Goal: Check status: Check status

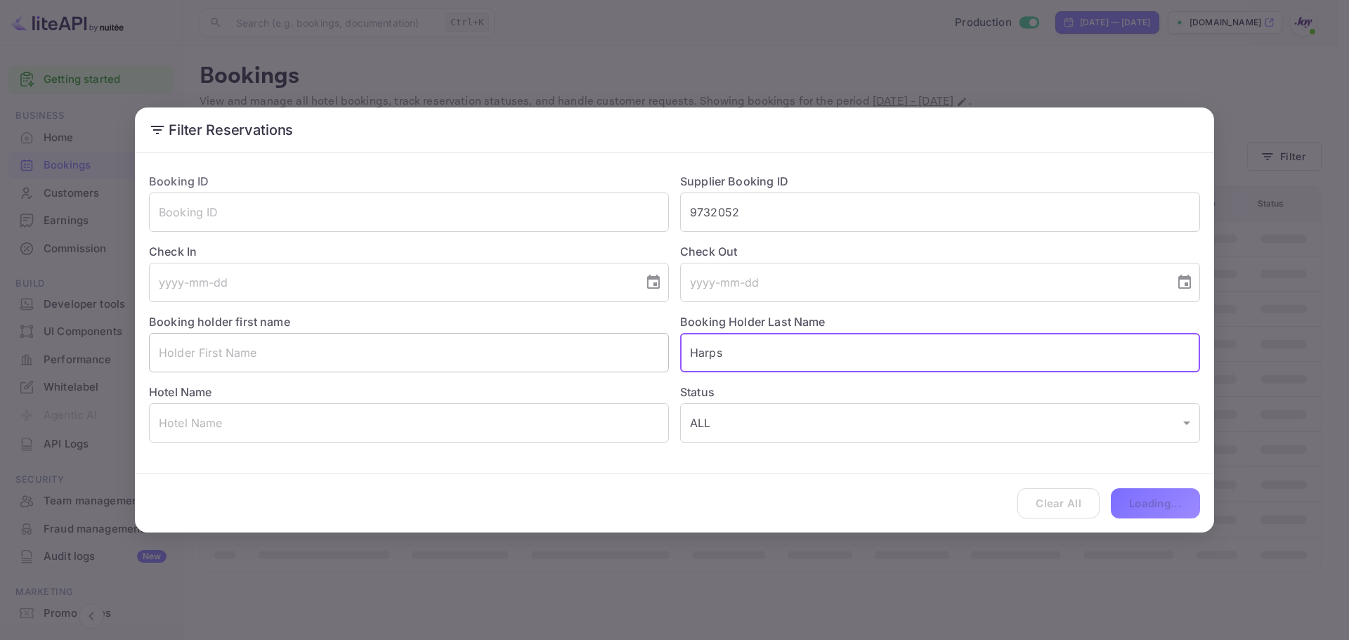
drag, startPoint x: 753, startPoint y: 357, endPoint x: 592, endPoint y: 350, distance: 161.0
click at [592, 350] on div "Booking ID ​ Supplier Booking ID 9732052 ​ Check In ​ Check Out ​ Booking holde…" at bounding box center [669, 302] width 1062 height 281
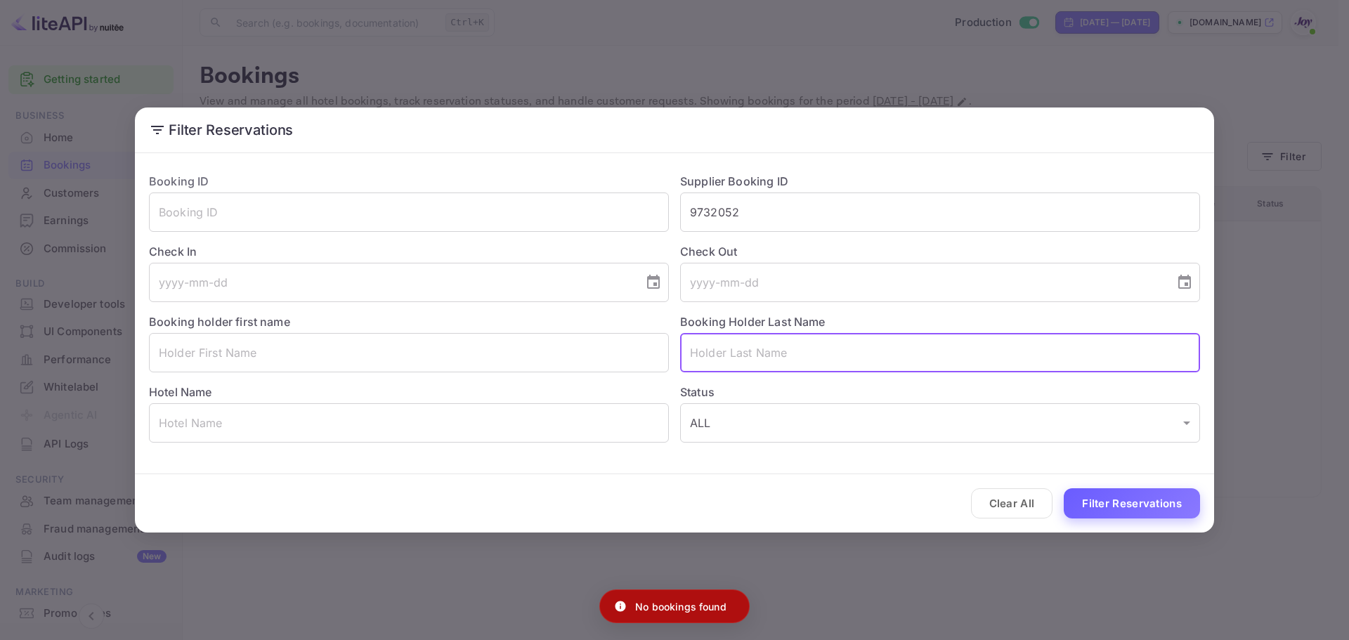
click at [1155, 503] on button "Filter Reservations" at bounding box center [1131, 503] width 136 height 30
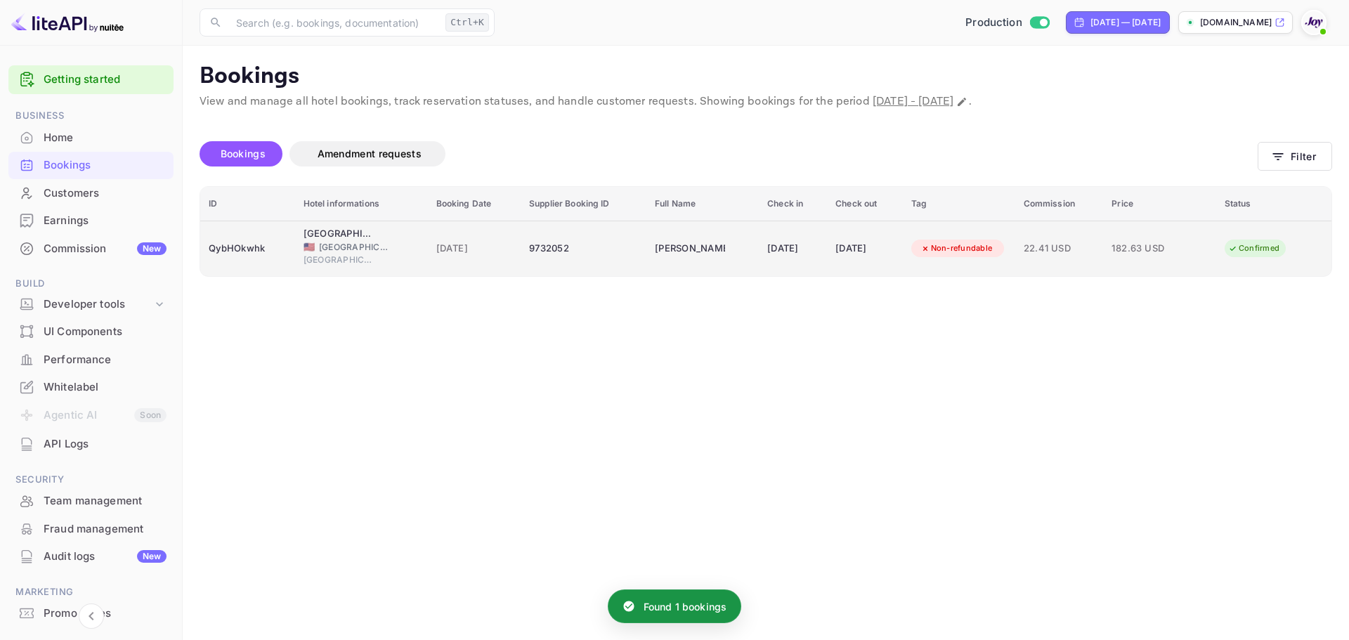
click at [250, 251] on div "QybHOkwhk" at bounding box center [248, 248] width 78 height 22
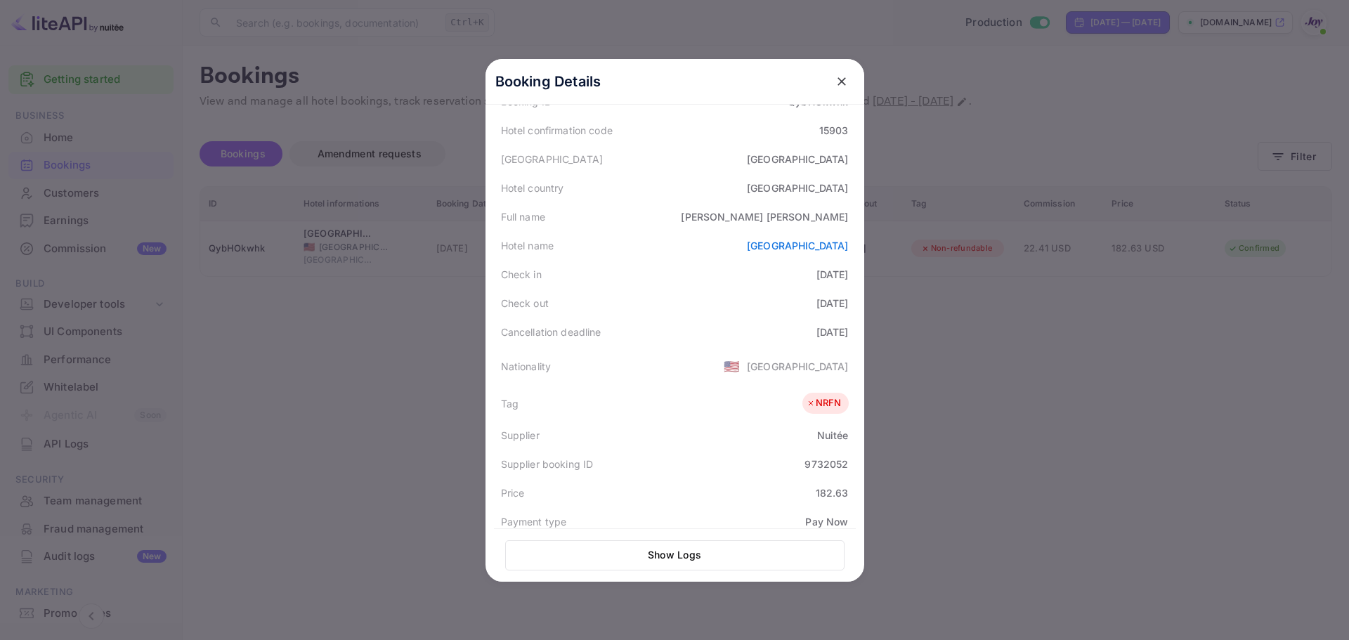
scroll to position [343, 0]
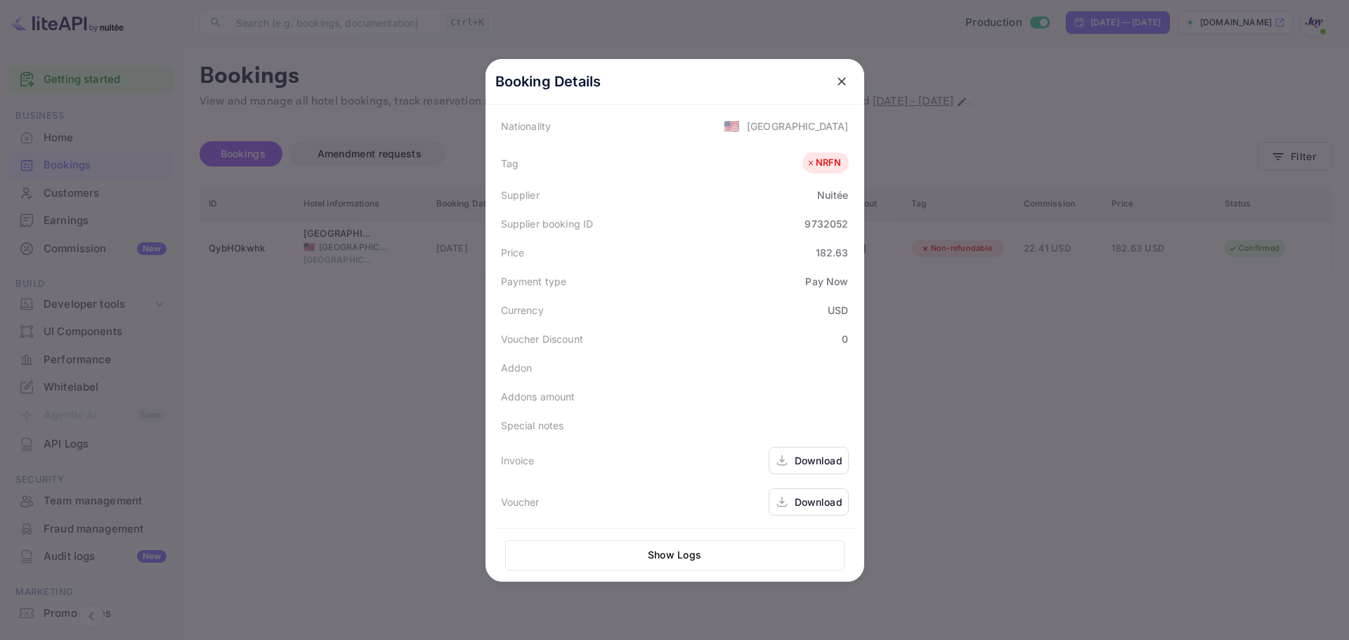
click at [801, 502] on div "Download" at bounding box center [818, 501] width 48 height 15
drag, startPoint x: 809, startPoint y: 254, endPoint x: 850, endPoint y: 257, distance: 40.8
click at [850, 257] on div "Booking Details Summary Timeline Message log Status CONFIRMED Booking ID QybHOk…" at bounding box center [674, 320] width 379 height 523
copy div "182.63"
click at [1012, 276] on div at bounding box center [674, 320] width 1349 height 640
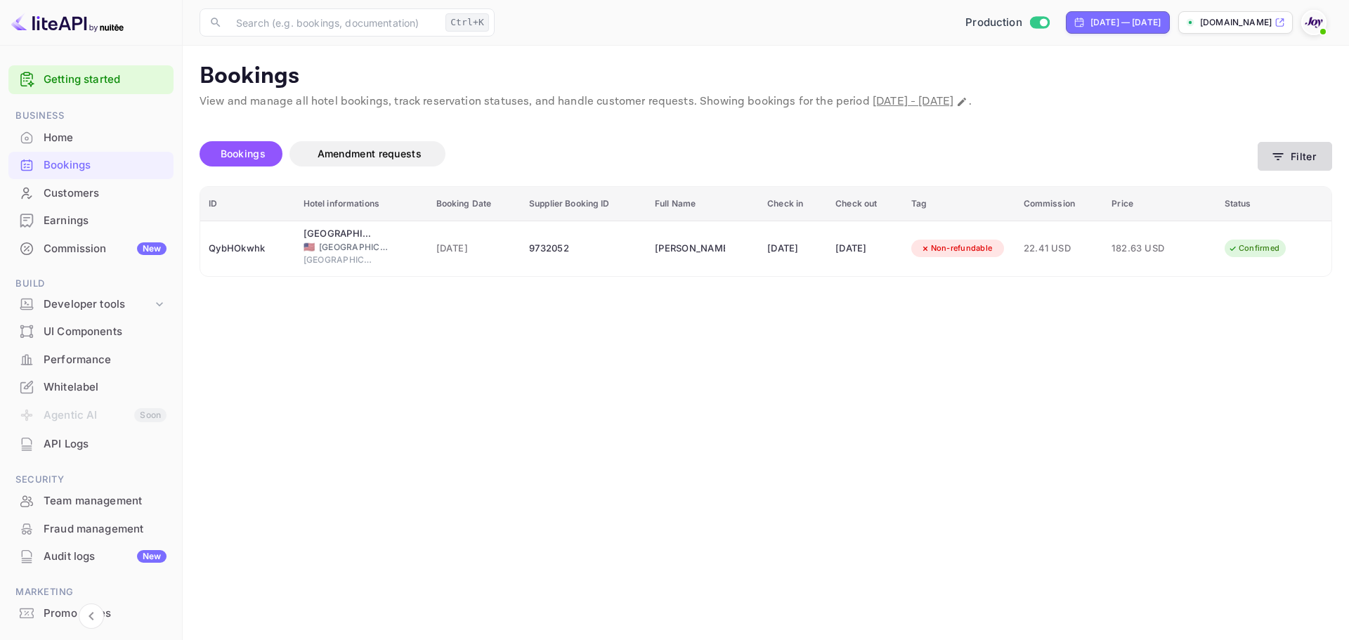
click at [1306, 164] on button "Filter" at bounding box center [1294, 156] width 74 height 29
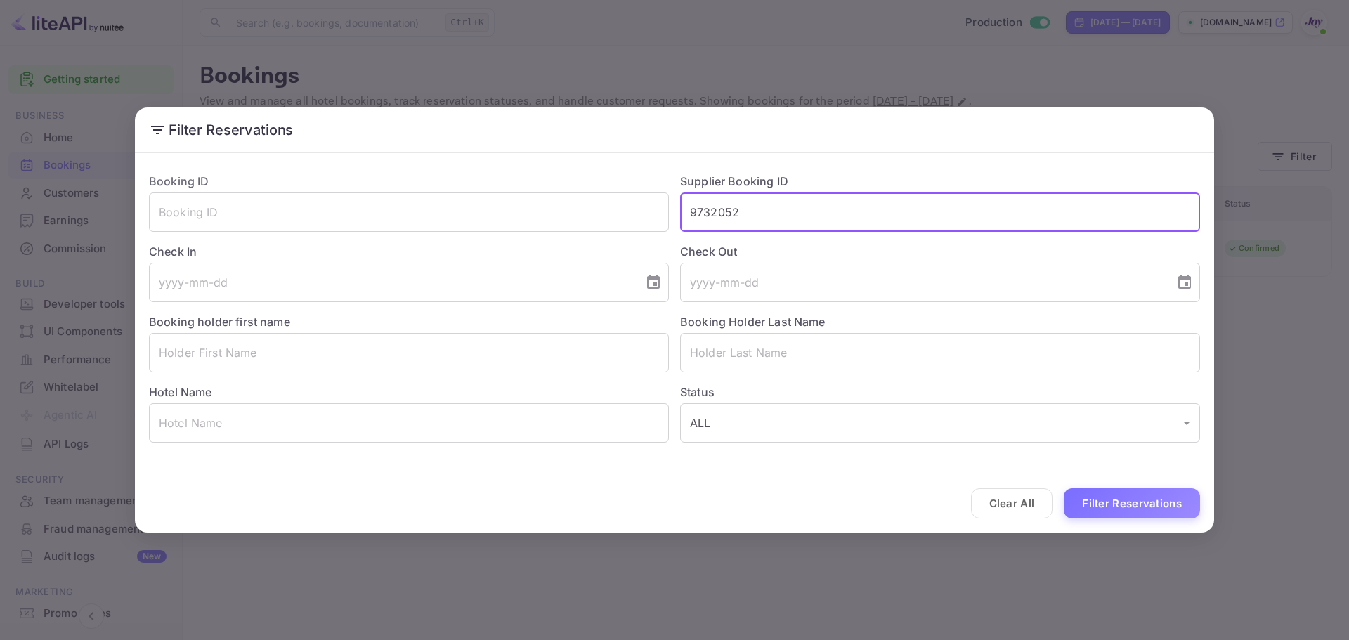
drag, startPoint x: 756, startPoint y: 217, endPoint x: 586, endPoint y: 233, distance: 171.4
click at [586, 233] on div "Booking ID ​ Supplier Booking ID 9732052 ​ Check In ​ Check Out ​ Booking holde…" at bounding box center [669, 302] width 1062 height 281
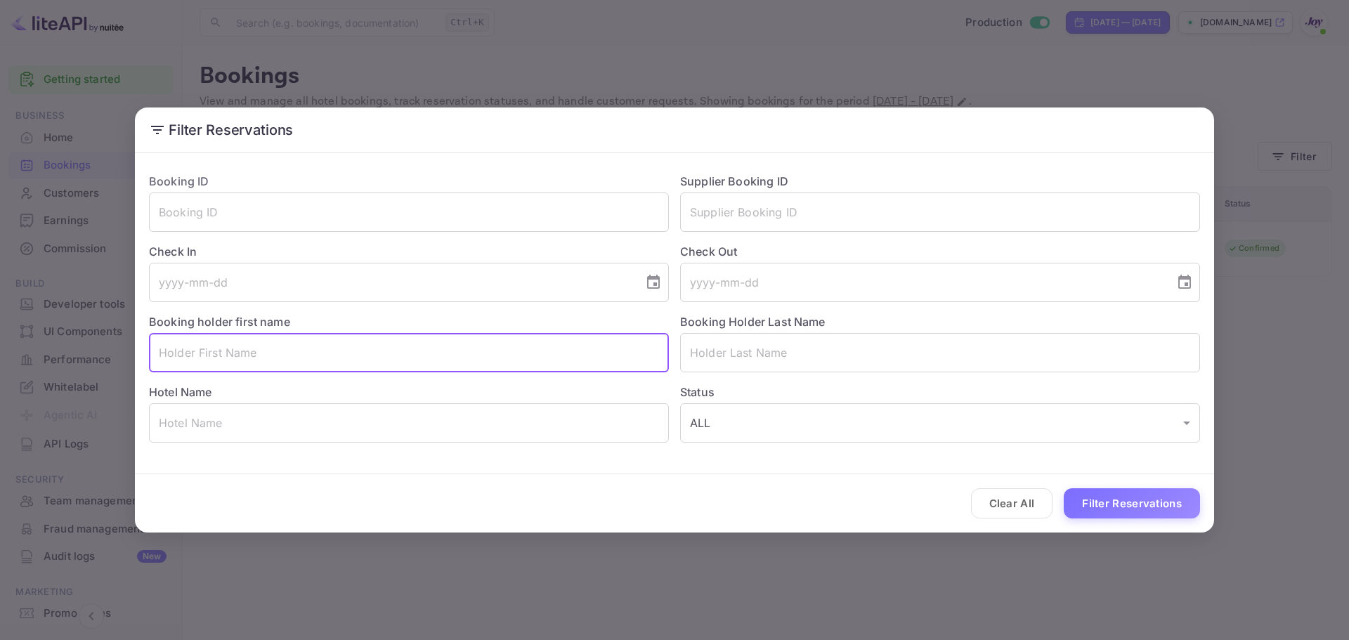
click at [222, 361] on input "text" at bounding box center [409, 352] width 520 height 39
paste input "[PERSON_NAME]"
drag, startPoint x: 228, startPoint y: 349, endPoint x: 186, endPoint y: 351, distance: 41.5
click at [186, 351] on input "[PERSON_NAME]" at bounding box center [409, 352] width 520 height 39
type input "[PERSON_NAME]"
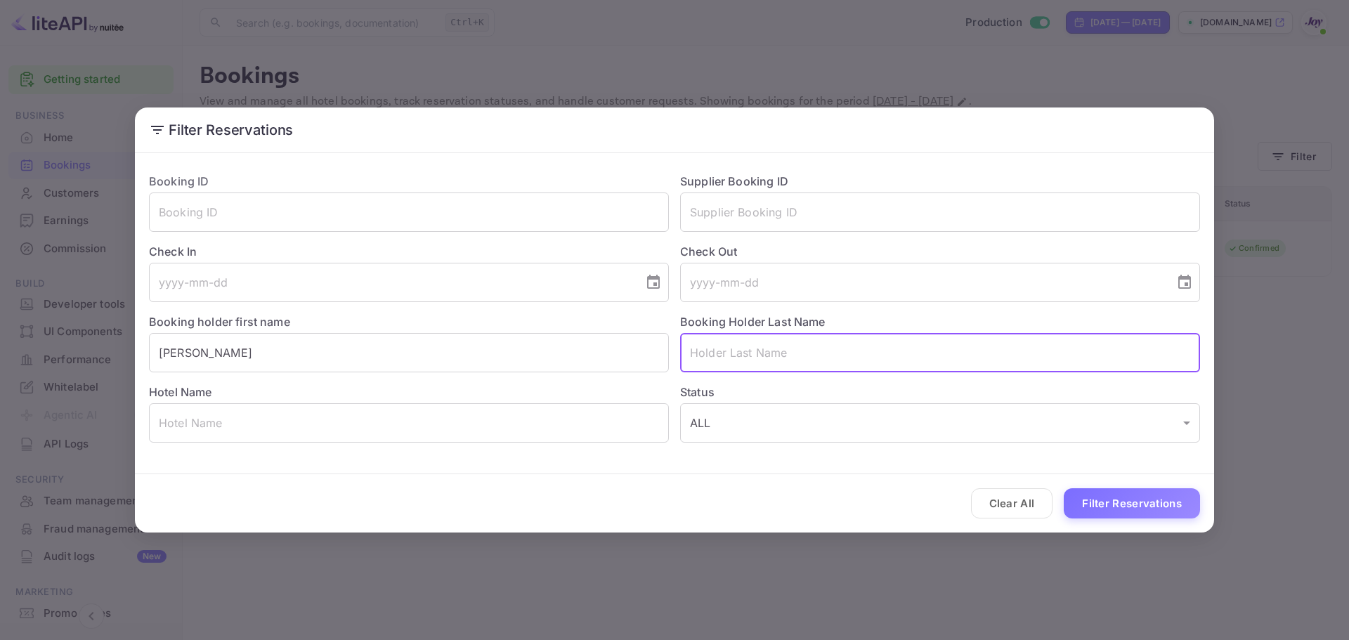
click at [742, 348] on input "text" at bounding box center [940, 352] width 520 height 39
paste input "Crane"
type input "Crane"
click at [1141, 489] on button "Filter Reservations" at bounding box center [1131, 503] width 136 height 30
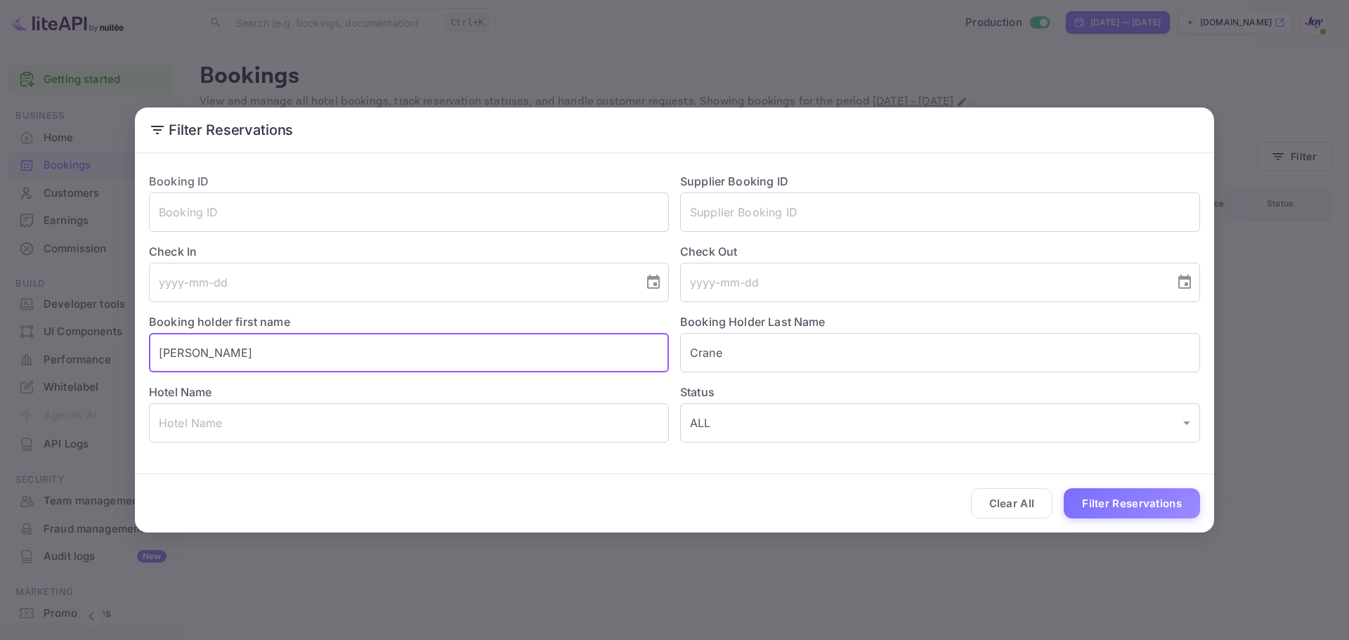
click at [179, 354] on input "[PERSON_NAME]" at bounding box center [409, 352] width 520 height 39
type input "[PERSON_NAME]"
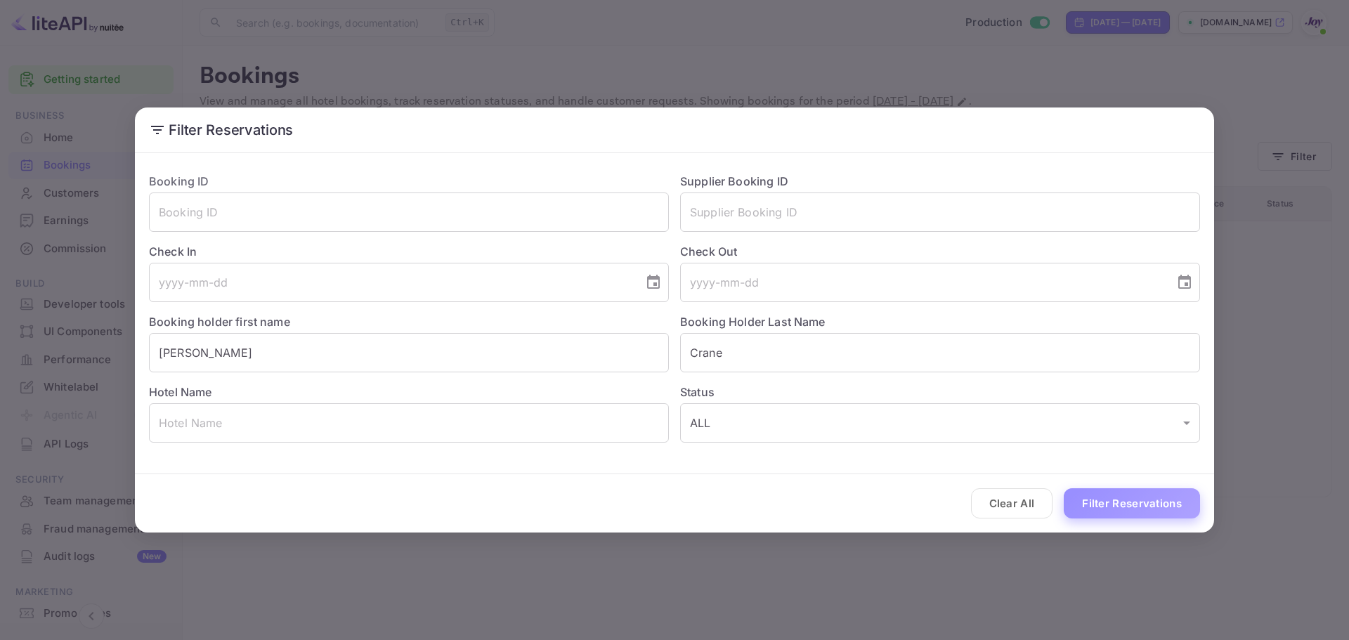
click at [1122, 513] on button "Filter Reservations" at bounding box center [1131, 503] width 136 height 30
